Goal: Task Accomplishment & Management: Manage account settings

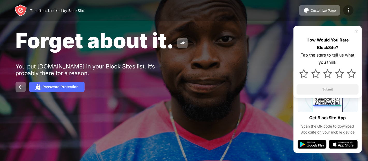
click at [349, 11] on img at bounding box center [348, 10] width 6 height 6
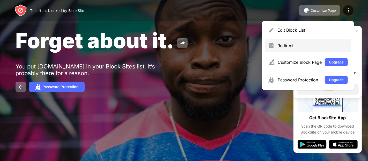
click at [314, 47] on div "Redirect" at bounding box center [312, 45] width 70 height 5
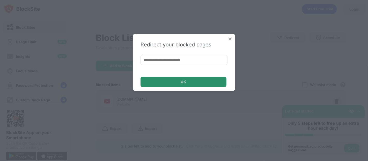
click at [185, 80] on div "OK" at bounding box center [183, 82] width 5 height 4
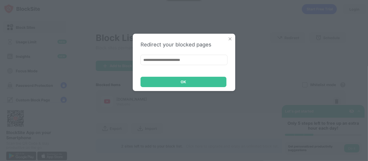
click at [185, 80] on div "OK" at bounding box center [183, 82] width 5 height 4
click at [230, 38] on img at bounding box center [229, 38] width 5 height 5
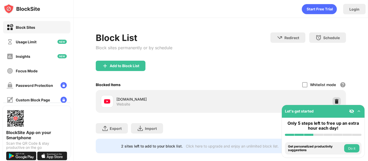
click at [334, 101] on img at bounding box center [336, 101] width 5 height 5
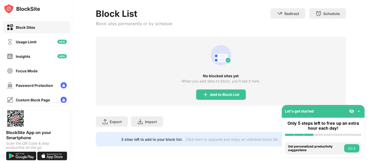
scroll to position [28, 0]
